Goal: Task Accomplishment & Management: Manage account settings

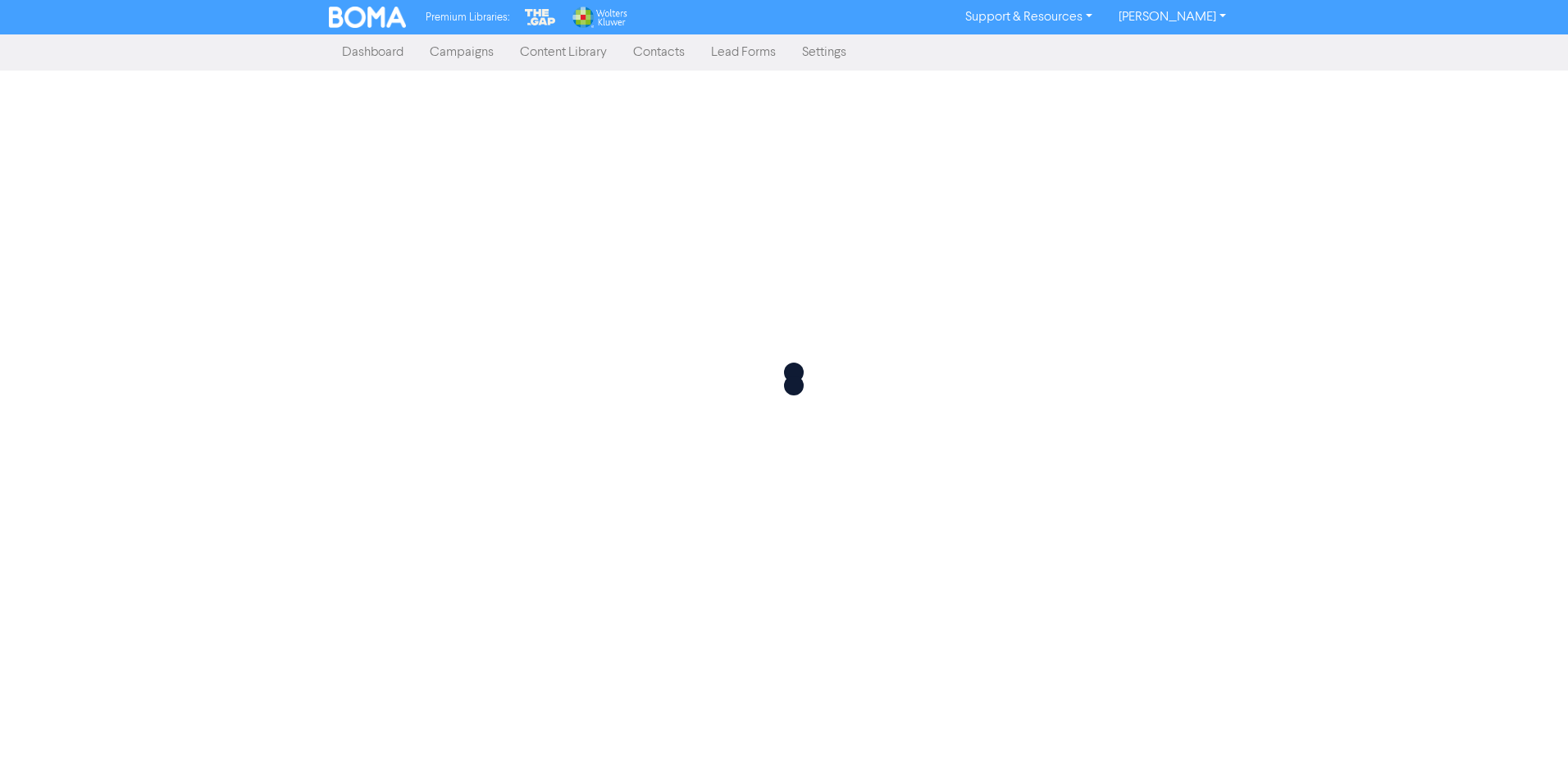
click at [359, 48] on link "Dashboard" at bounding box center [373, 52] width 88 height 32
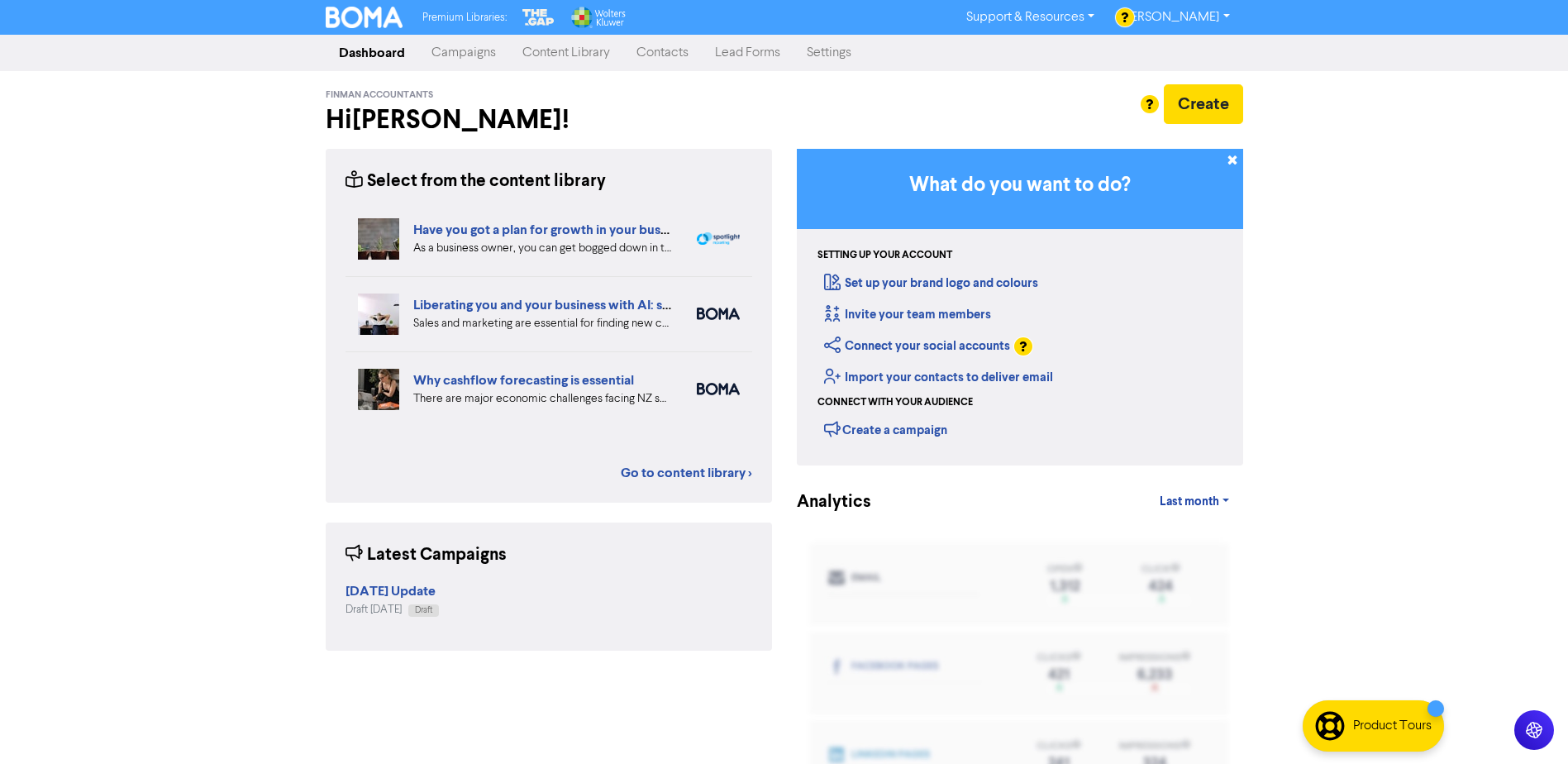
click at [932, 347] on link "Connect your social accounts" at bounding box center [917, 346] width 186 height 16
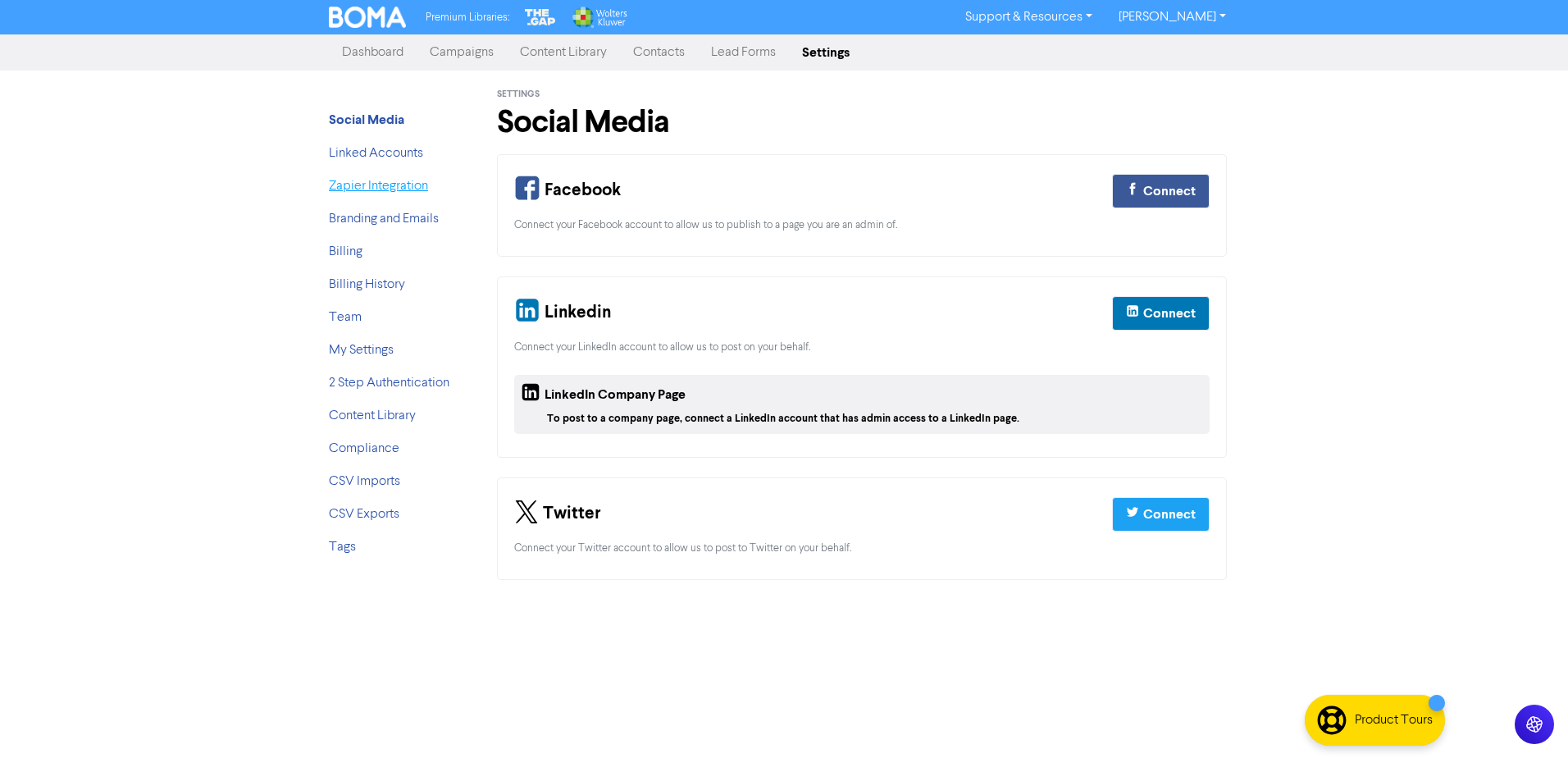
click at [371, 192] on link "Zapier Integration" at bounding box center [378, 185] width 99 height 13
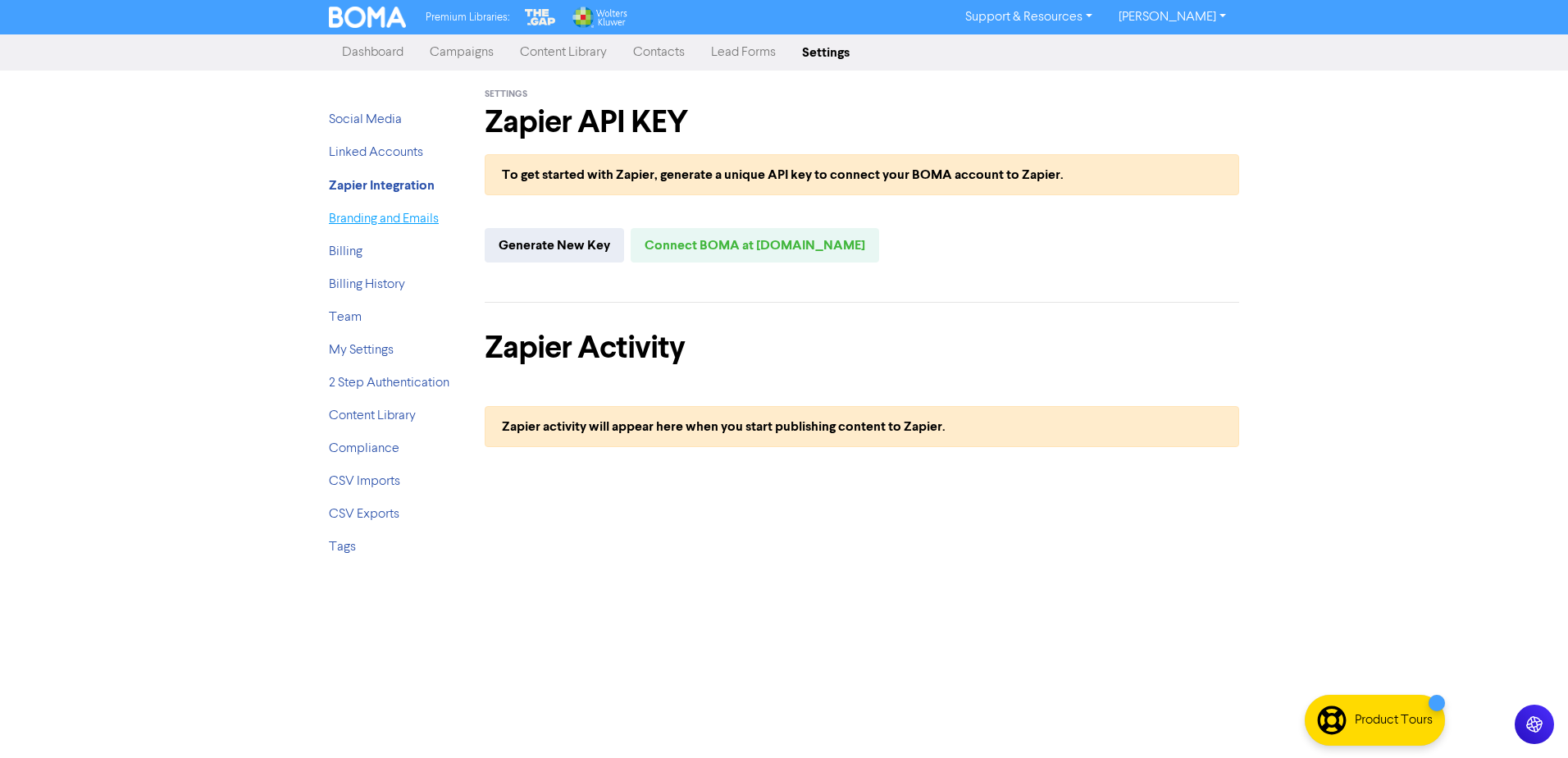
click at [368, 223] on link "Branding and Emails" at bounding box center [384, 219] width 110 height 13
